Goal: Task Accomplishment & Management: Use online tool/utility

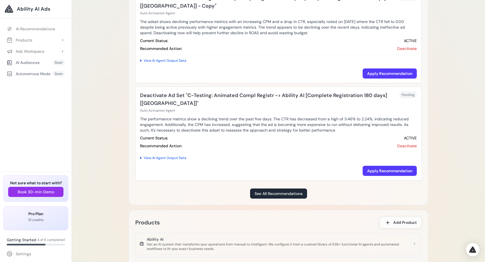
scroll to position [175, 0]
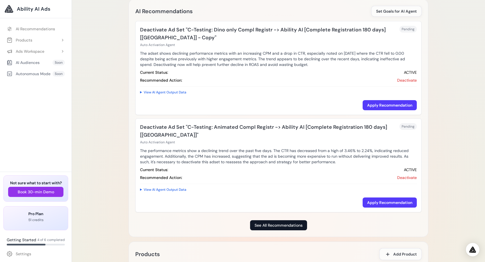
click at [269, 223] on link "See All Recommendations" at bounding box center [278, 225] width 57 height 10
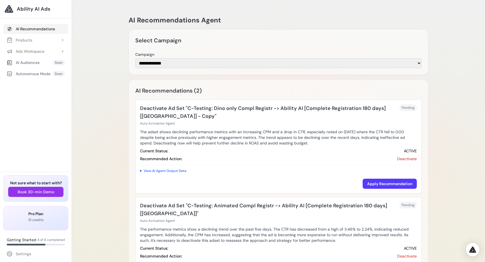
click at [43, 28] on link "AI Recommendations" at bounding box center [35, 29] width 65 height 10
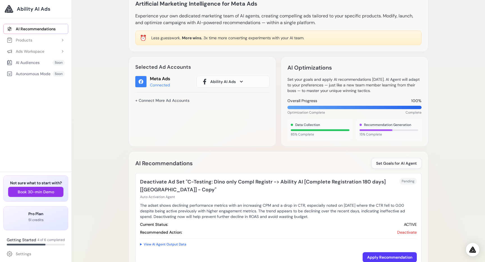
scroll to position [8, 0]
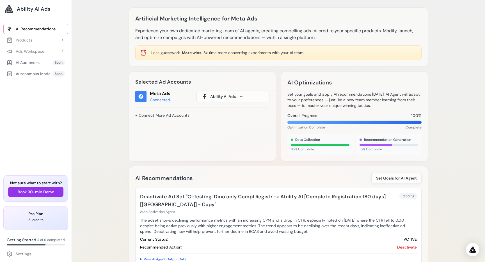
click at [241, 98] on span at bounding box center [241, 96] width 7 height 7
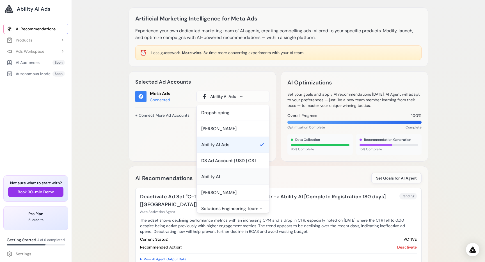
click at [237, 176] on div "Ability AI" at bounding box center [232, 176] width 63 height 7
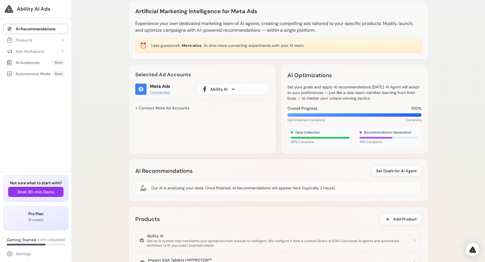
scroll to position [14, 0]
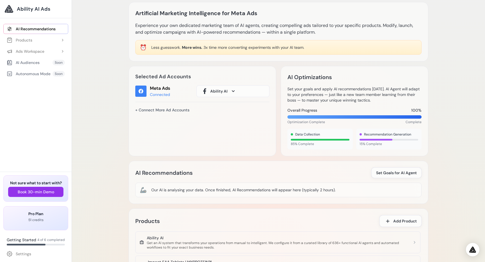
click at [227, 91] on button "Ability AI" at bounding box center [232, 91] width 73 height 12
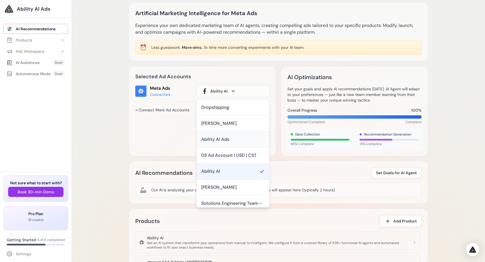
click at [238, 139] on div "Ability AI Ads" at bounding box center [232, 139] width 63 height 7
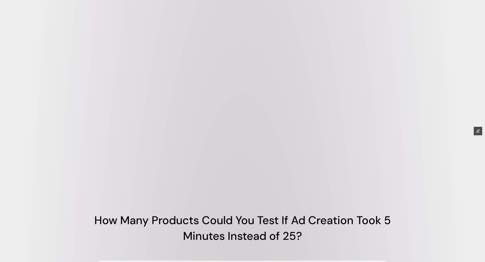
scroll to position [327, 0]
